Goal: Task Accomplishment & Management: Use online tool/utility

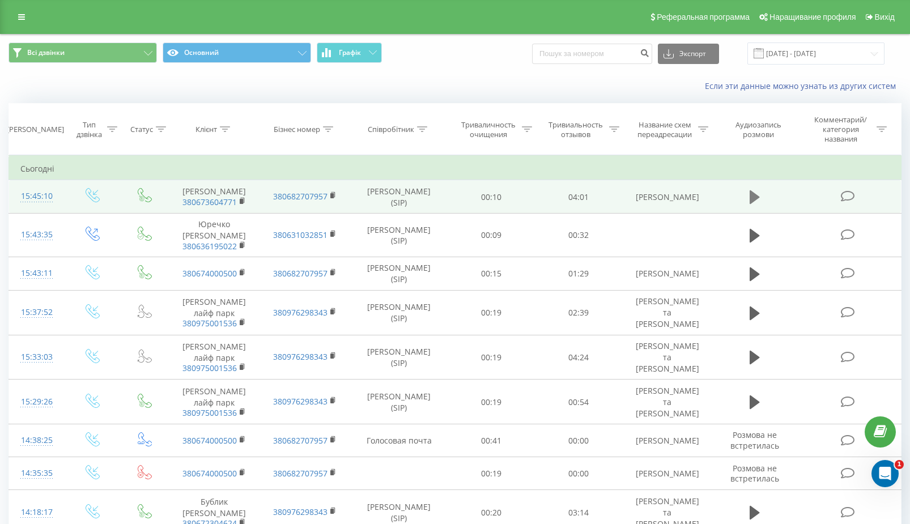
click at [761, 206] on button at bounding box center [755, 197] width 17 height 17
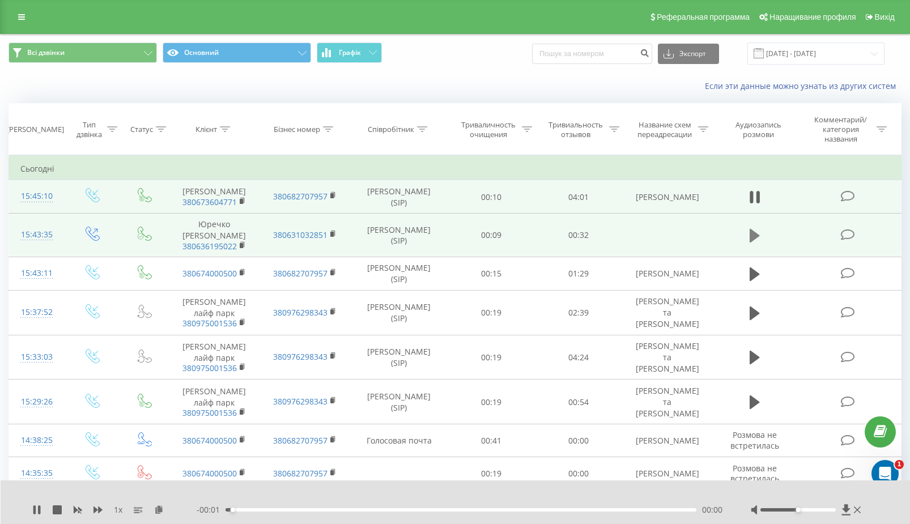
click at [750, 243] on icon at bounding box center [755, 236] width 10 height 14
